Goal: Task Accomplishment & Management: Manage account settings

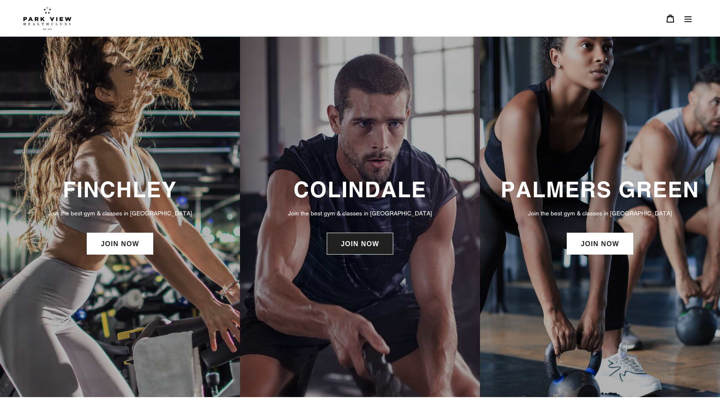
click at [368, 248] on link "JOIN NOW" at bounding box center [360, 243] width 66 height 22
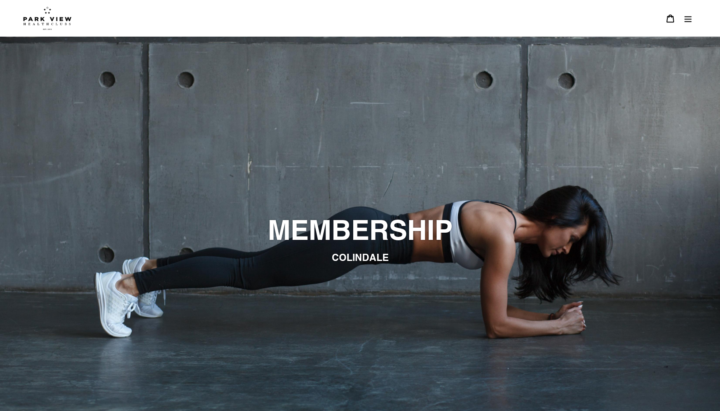
click at [686, 17] on icon "Menu" at bounding box center [688, 19] width 7 height 6
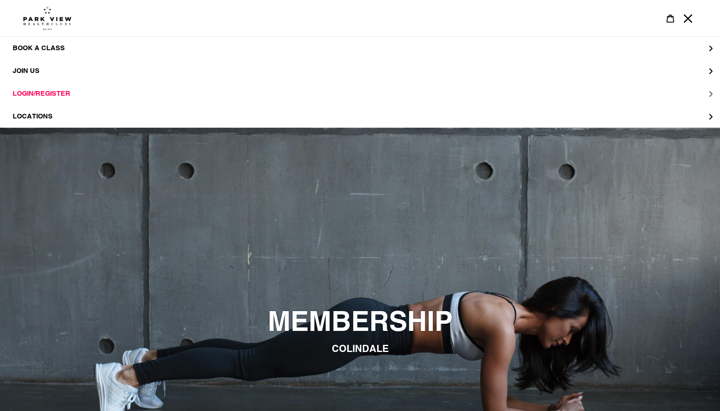
click at [60, 91] on span "LOGIN/REGISTER" at bounding box center [42, 93] width 58 height 8
click at [83, 92] on span "LOGIN COLINDALE" at bounding box center [60, 93] width 63 height 8
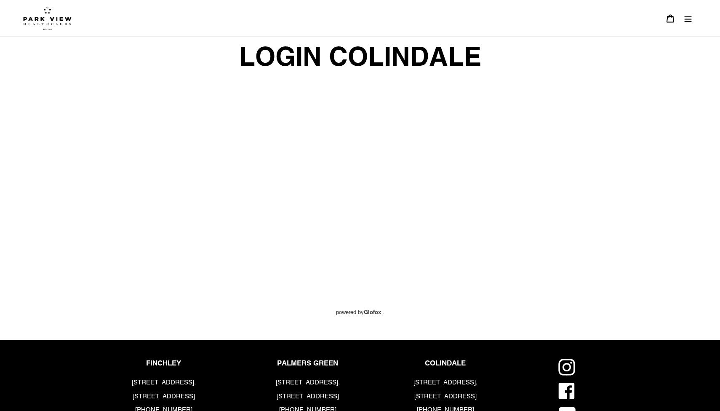
click at [357, 68] on span "LOGIN COLINDALE" at bounding box center [360, 57] width 246 height 40
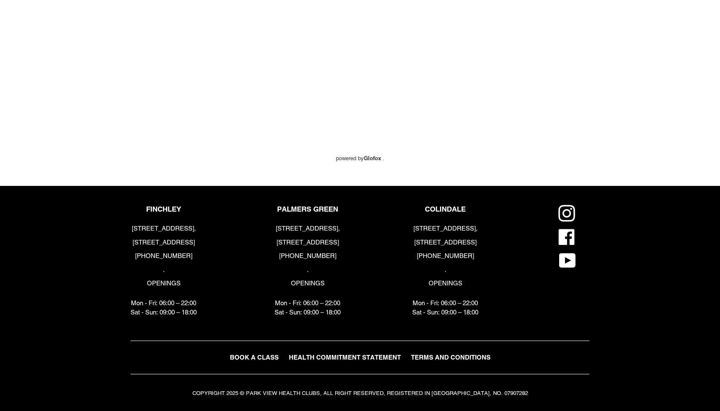
scroll to position [1659, 0]
